Goal: Transaction & Acquisition: Book appointment/travel/reservation

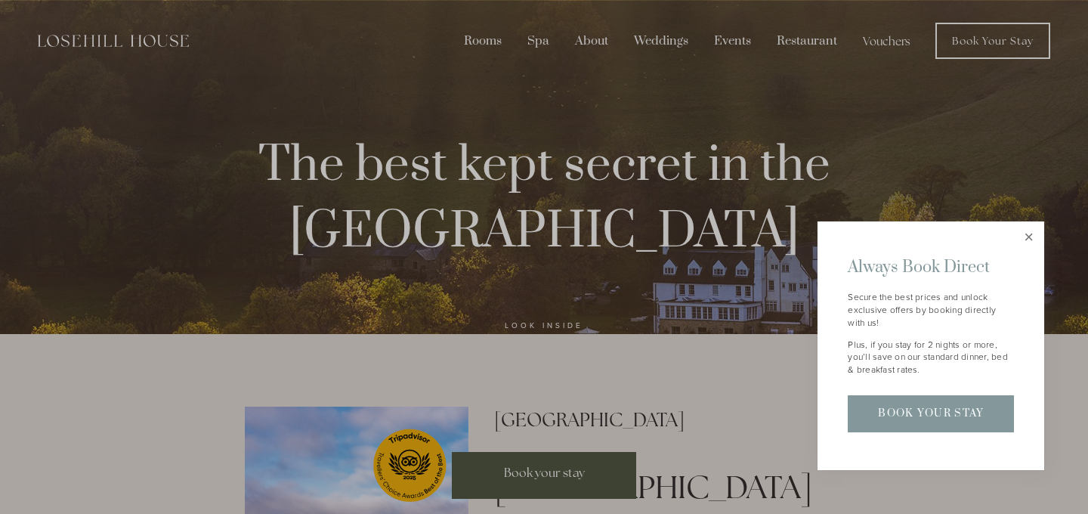
click at [1029, 236] on link "Close" at bounding box center [1029, 237] width 26 height 26
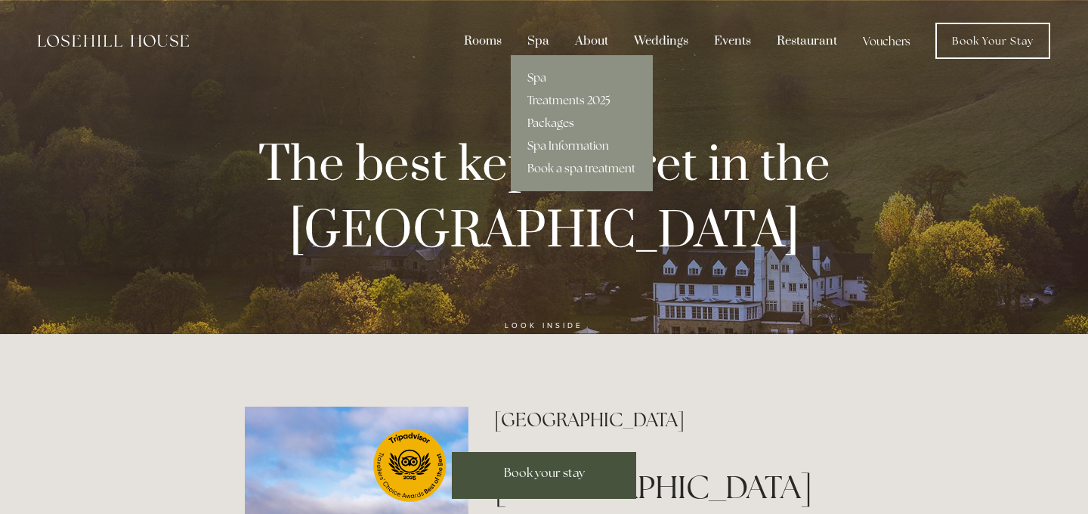
click at [555, 119] on link "Packages" at bounding box center [582, 123] width 142 height 23
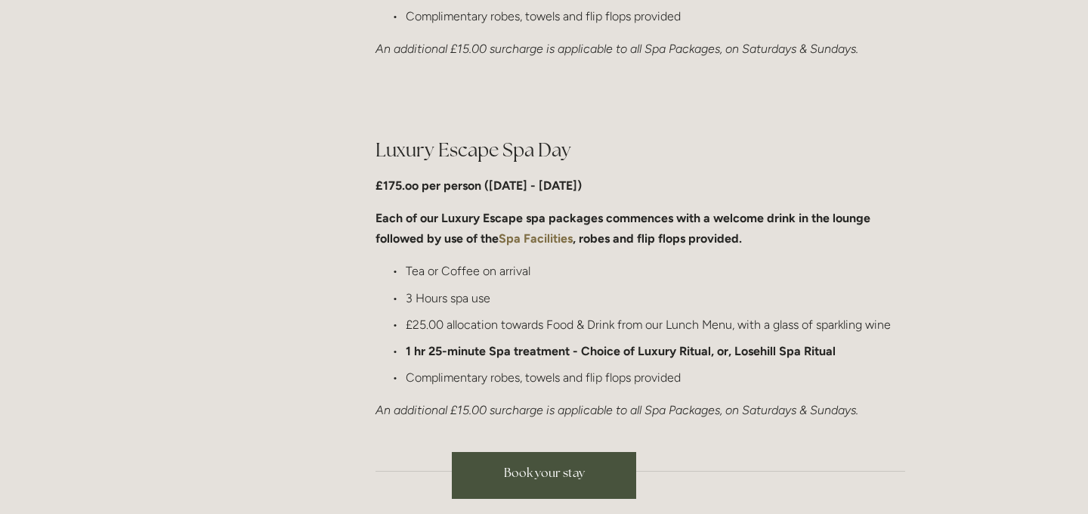
scroll to position [1477, 0]
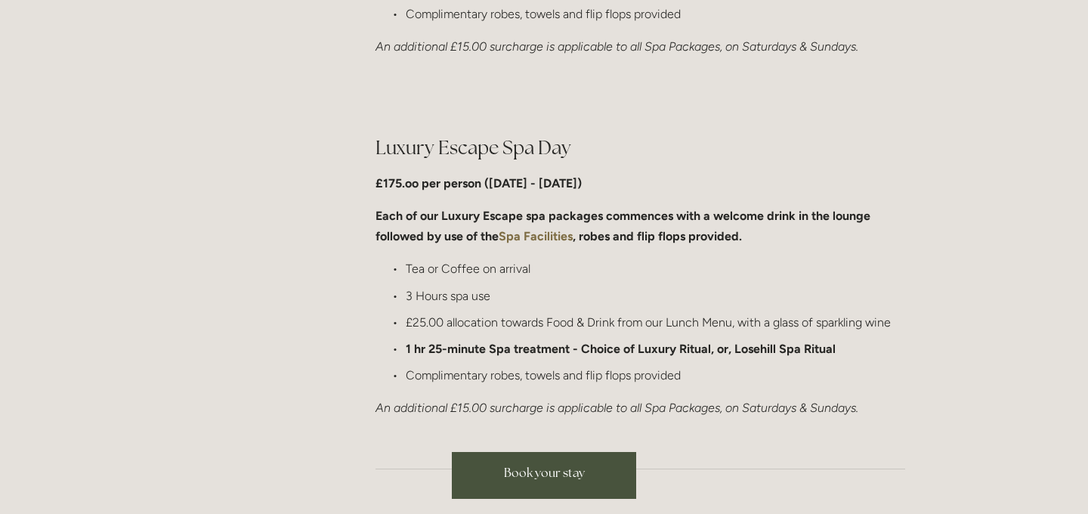
click at [791, 164] on div "Luxury Escape Spa Day £175.oo per person (Monday - Friday) Each of our Luxury E…" at bounding box center [641, 277] width 530 height 284
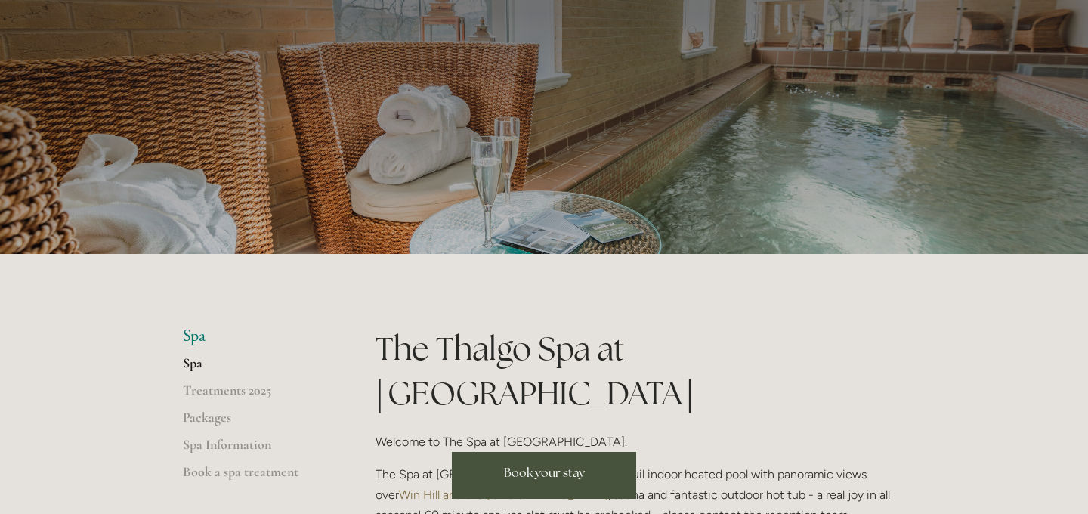
scroll to position [63, 0]
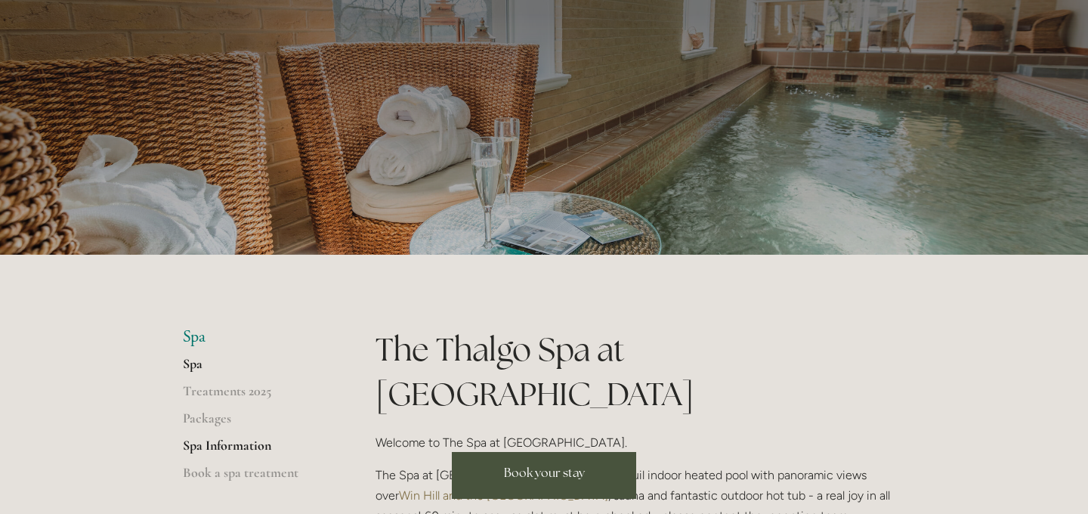
click at [251, 448] on link "Spa Information" at bounding box center [255, 450] width 144 height 27
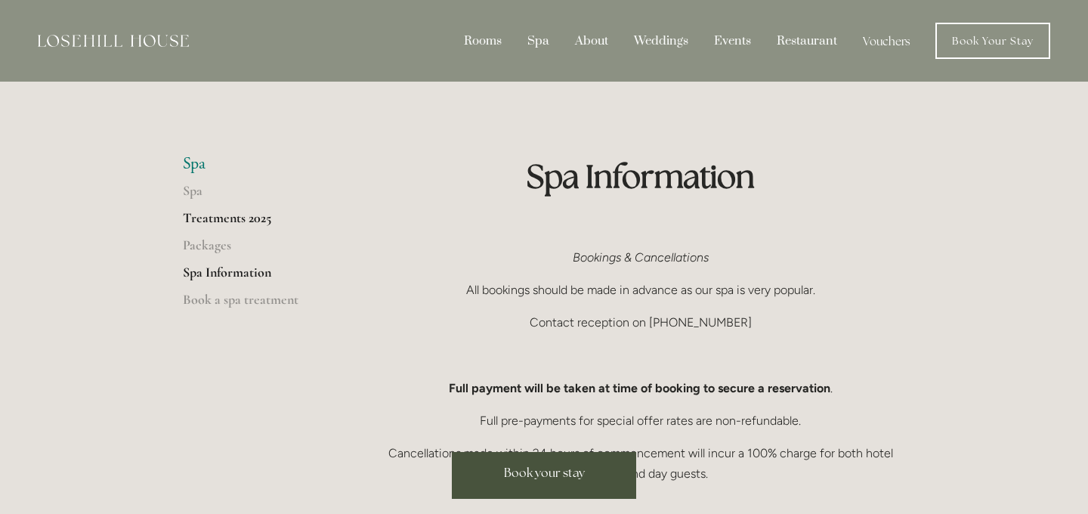
click at [227, 228] on link "Treatments 2025" at bounding box center [255, 222] width 144 height 27
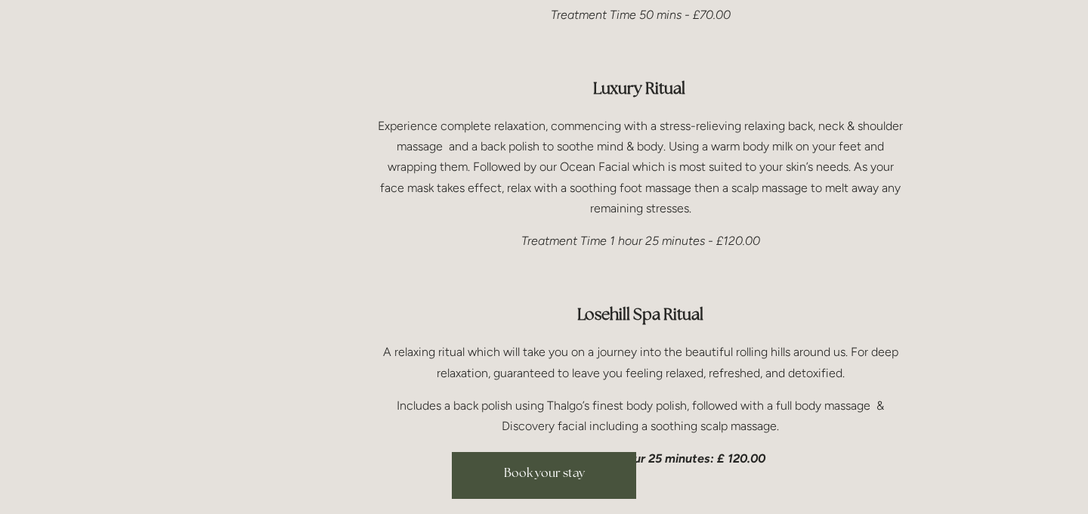
scroll to position [2360, 0]
